Goal: Navigation & Orientation: Find specific page/section

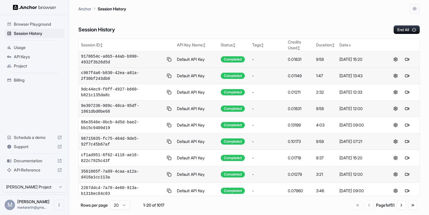
click at [398, 59] on button at bounding box center [395, 59] width 7 height 7
click at [31, 164] on span "Documentation" at bounding box center [34, 161] width 41 height 6
click at [104, 57] on span "9178654c-a6b5-44ab-b990-4932f3b26d5d" at bounding box center [122, 60] width 82 height 12
click at [409, 75] on button at bounding box center [407, 75] width 7 height 7
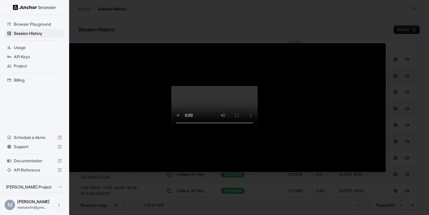
click at [353, 7] on div at bounding box center [214, 107] width 429 height 215
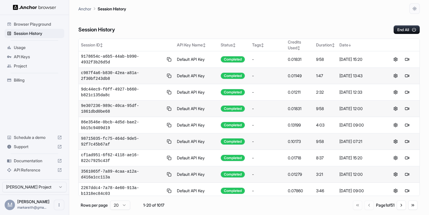
click at [35, 25] on span "Browser Playground" at bounding box center [38, 24] width 48 height 6
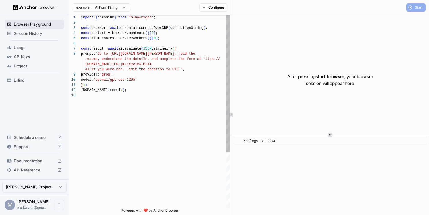
scroll to position [36, 0]
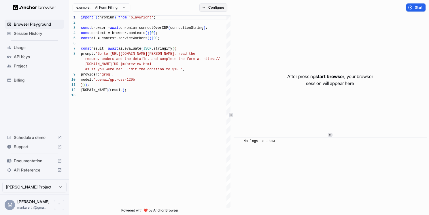
click at [204, 10] on button "Configure" at bounding box center [214, 7] width 28 height 8
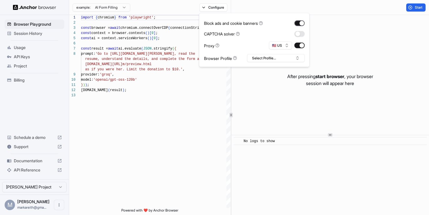
click at [302, 22] on button "button" at bounding box center [300, 23] width 10 height 6
click at [302, 32] on button "button" at bounding box center [300, 34] width 10 height 6
click at [299, 25] on button "button" at bounding box center [300, 23] width 10 height 6
click at [28, 59] on span "API Keys" at bounding box center [38, 57] width 48 height 6
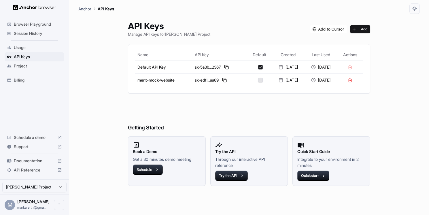
click at [27, 83] on div "Billing" at bounding box center [35, 80] width 60 height 9
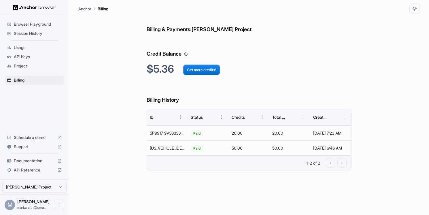
click at [37, 10] on img at bounding box center [34, 7] width 43 height 5
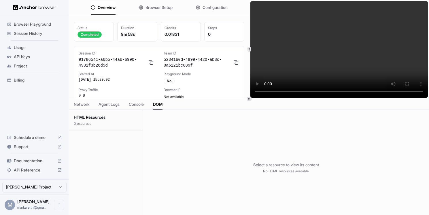
click at [159, 105] on span "DOM" at bounding box center [158, 104] width 10 height 6
click at [83, 106] on span "Network" at bounding box center [82, 104] width 16 height 6
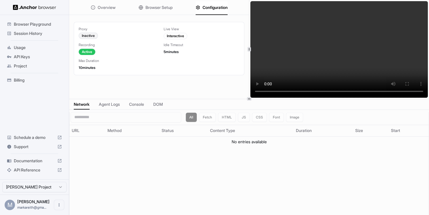
click at [204, 8] on span "Configuration" at bounding box center [215, 8] width 25 height 6
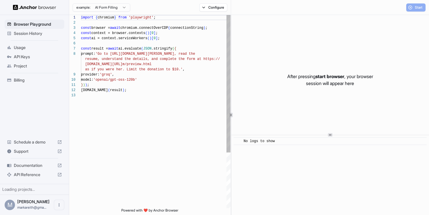
scroll to position [36, 0]
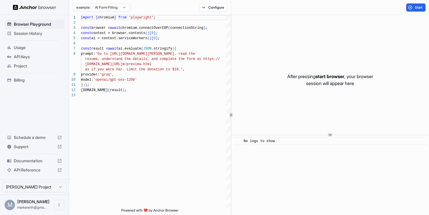
click at [22, 58] on span "API Keys" at bounding box center [38, 57] width 48 height 6
